Goal: Communication & Community: Answer question/provide support

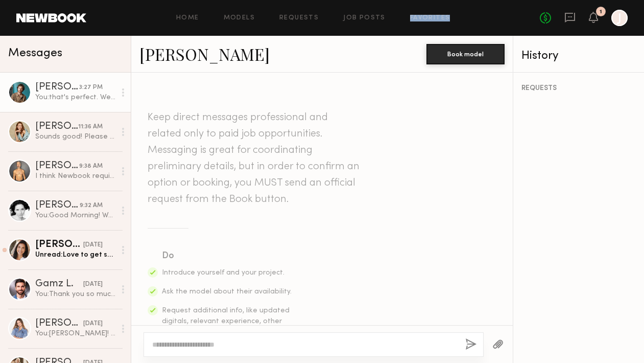
scroll to position [697, 0]
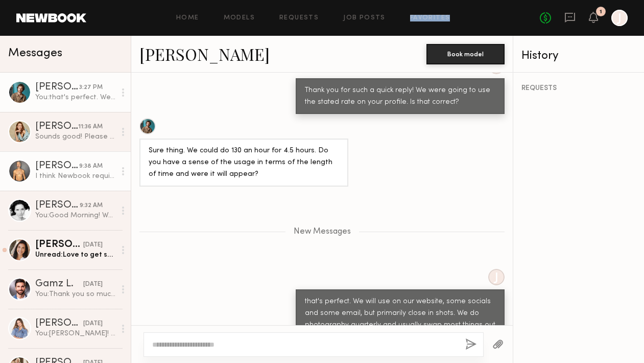
click at [62, 181] on link "[PERSON_NAME] 9:38 AM I think Newbook requires members to fill out an hourly ra…" at bounding box center [65, 170] width 131 height 39
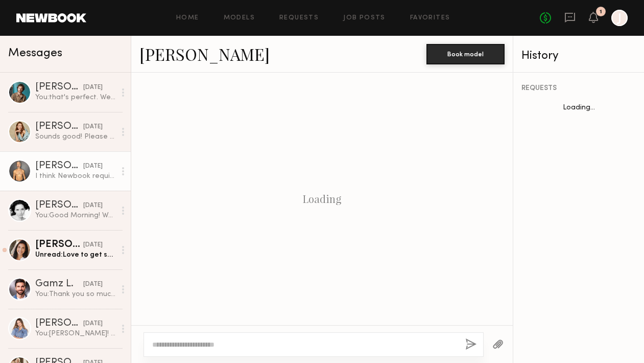
scroll to position [1011, 0]
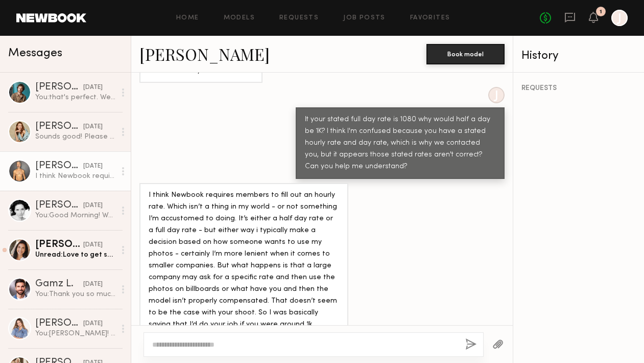
click at [241, 346] on textarea at bounding box center [304, 344] width 305 height 10
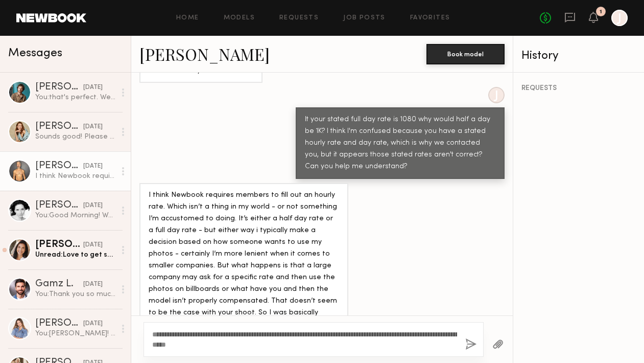
type textarea "**********"
click at [473, 340] on button "button" at bounding box center [471, 344] width 11 height 13
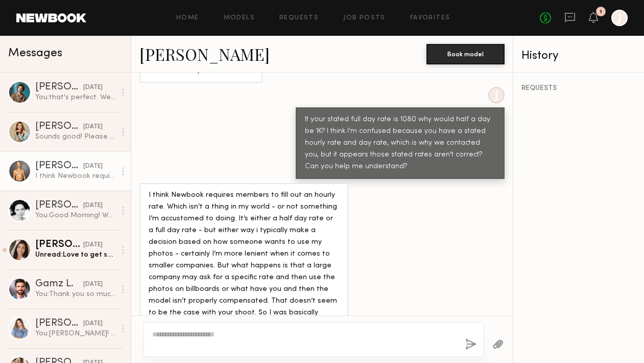
scroll to position [1239, 0]
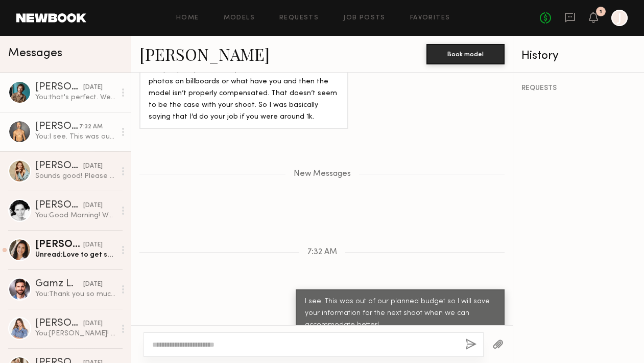
click at [75, 105] on link "[PERSON_NAME] [DATE] You: that's perfect. We will use on our website, some soci…" at bounding box center [65, 92] width 131 height 39
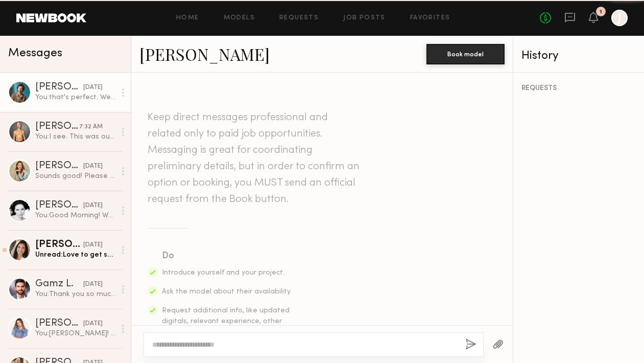
scroll to position [660, 0]
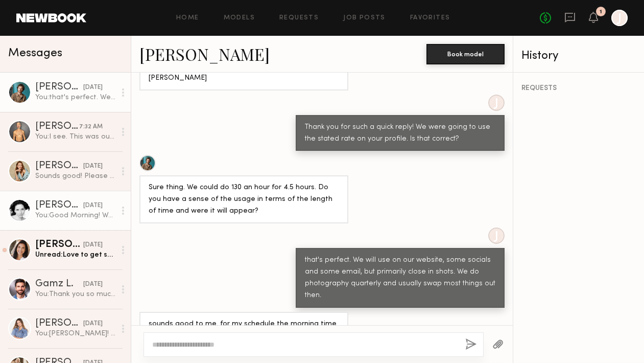
click at [64, 212] on div "You: Good Morning! We are doing a photo shoot for Primal Harvest [DATE], on the…" at bounding box center [75, 216] width 80 height 10
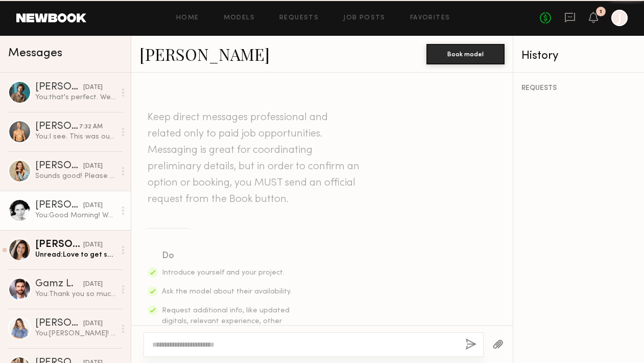
scroll to position [330, 0]
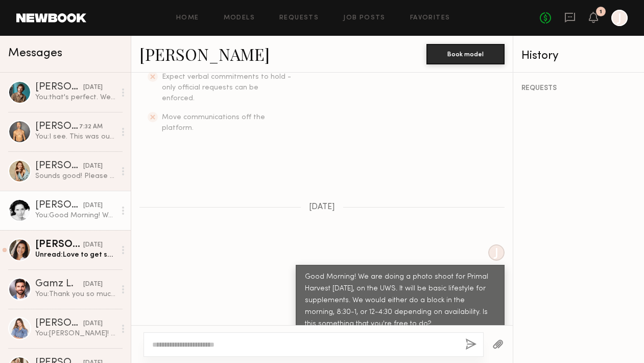
click at [37, 200] on div "[PERSON_NAME]" at bounding box center [59, 205] width 48 height 10
click at [198, 341] on textarea at bounding box center [304, 344] width 305 height 10
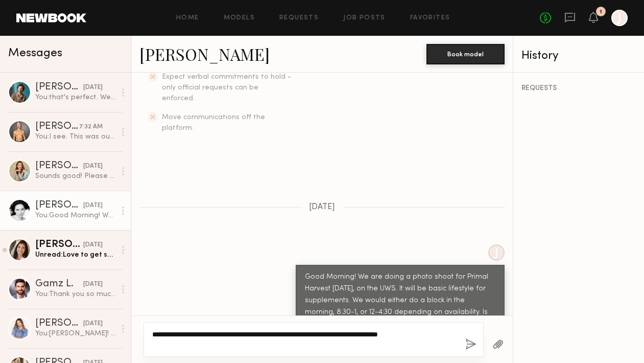
type textarea "**********"
click at [471, 345] on button "button" at bounding box center [471, 344] width 11 height 13
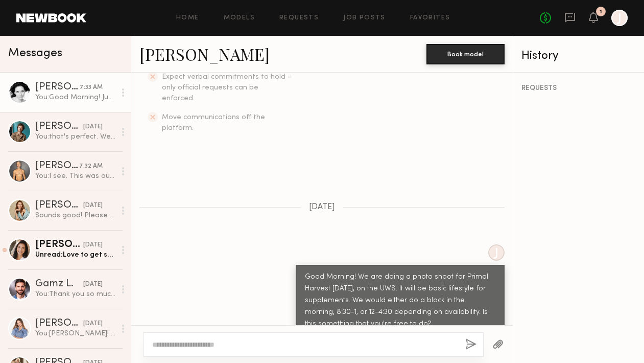
scroll to position [526, 0]
